Goal: Task Accomplishment & Management: Manage account settings

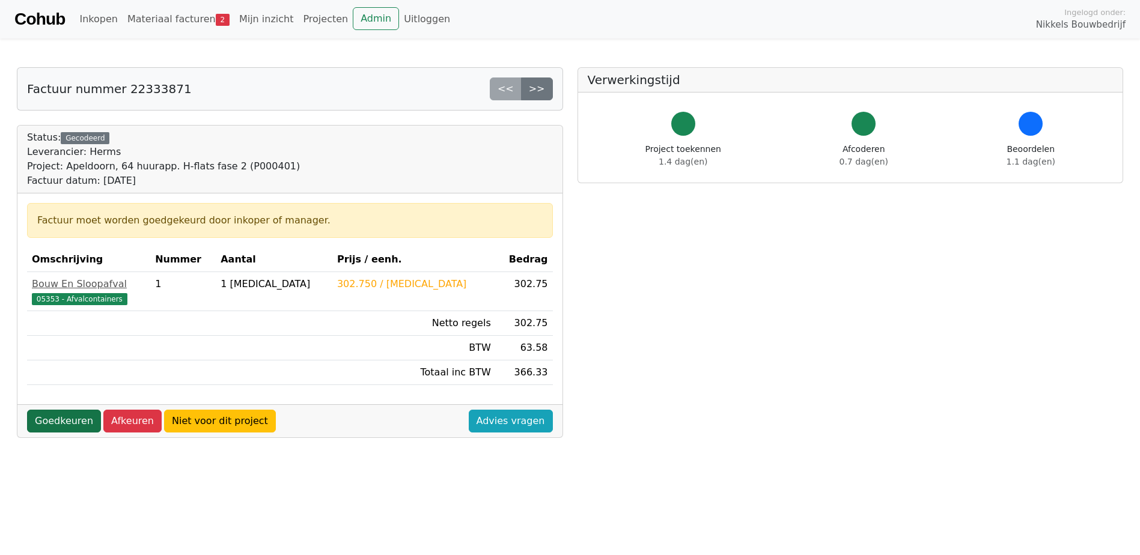
click at [66, 416] on link "Goedkeuren" at bounding box center [64, 421] width 74 height 23
